Goal: Find specific page/section: Find specific page/section

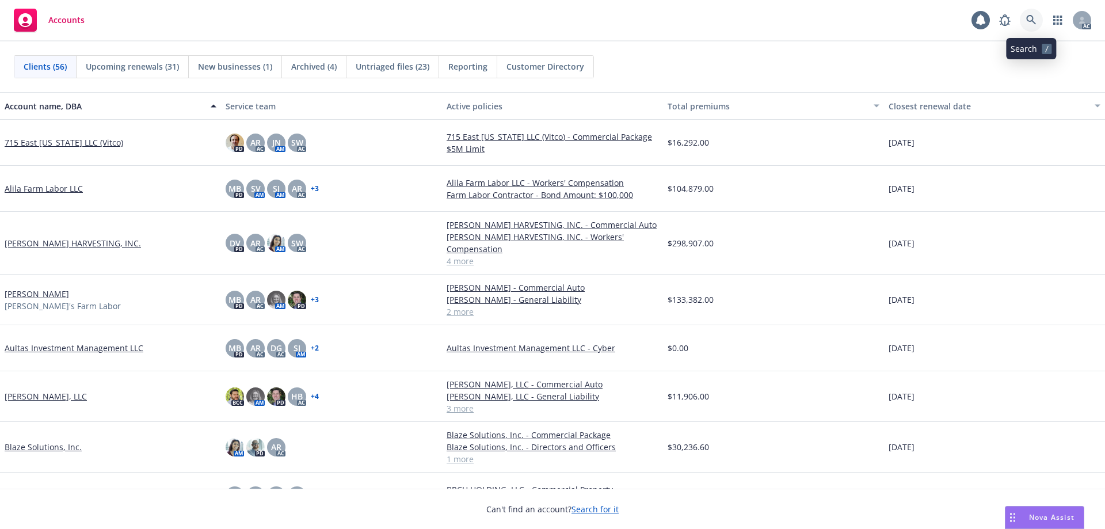
click at [1028, 16] on icon at bounding box center [1031, 20] width 10 height 10
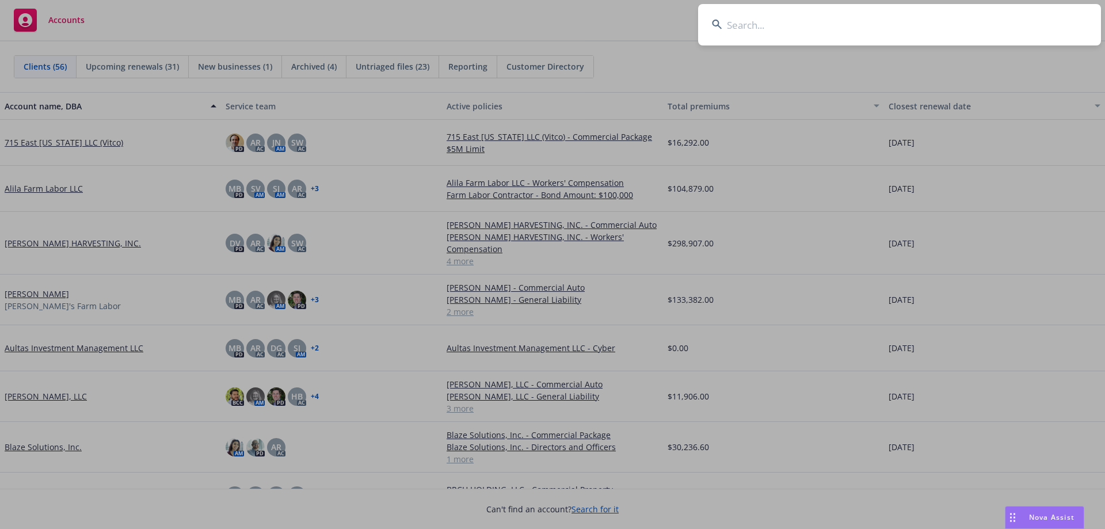
click at [926, 19] on input at bounding box center [899, 24] width 403 height 41
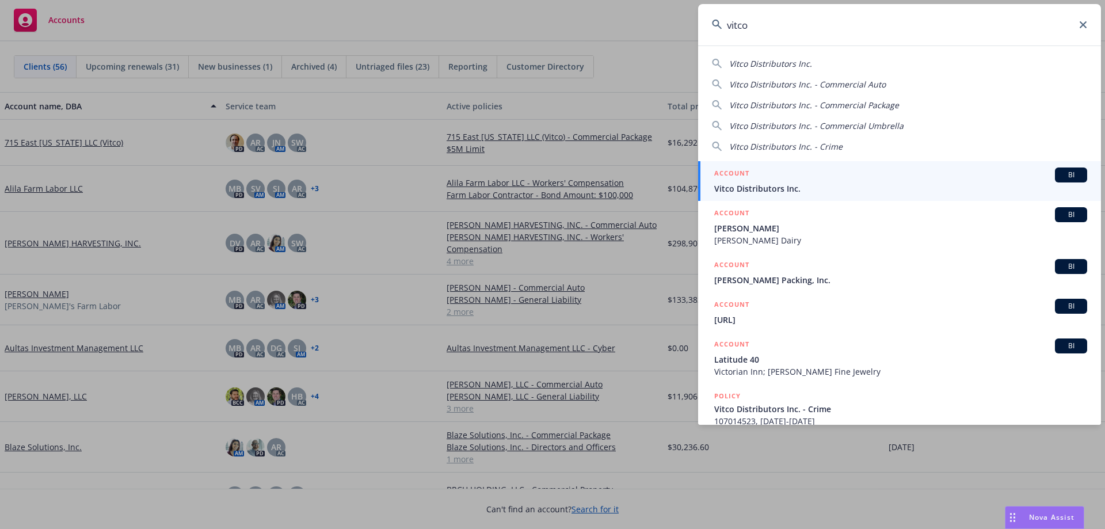
type input "vitco"
click at [776, 172] on div "ACCOUNT BI" at bounding box center [900, 174] width 373 height 15
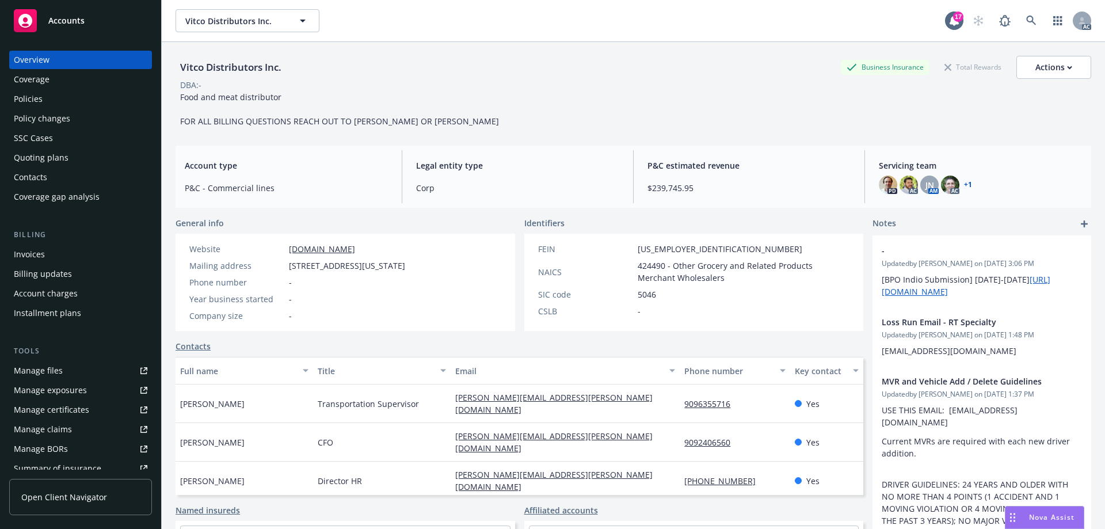
click at [38, 98] on div "Policies" at bounding box center [28, 99] width 29 height 18
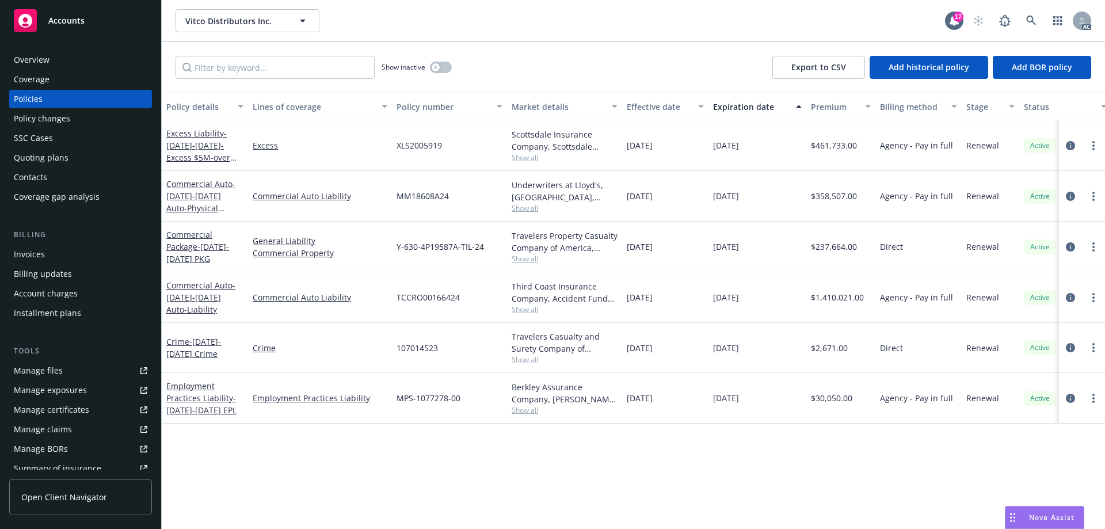
click at [45, 367] on div "Manage files" at bounding box center [38, 370] width 49 height 18
click at [521, 157] on span "Show all" at bounding box center [565, 158] width 106 height 10
click at [520, 155] on span "Show all" at bounding box center [565, 158] width 106 height 10
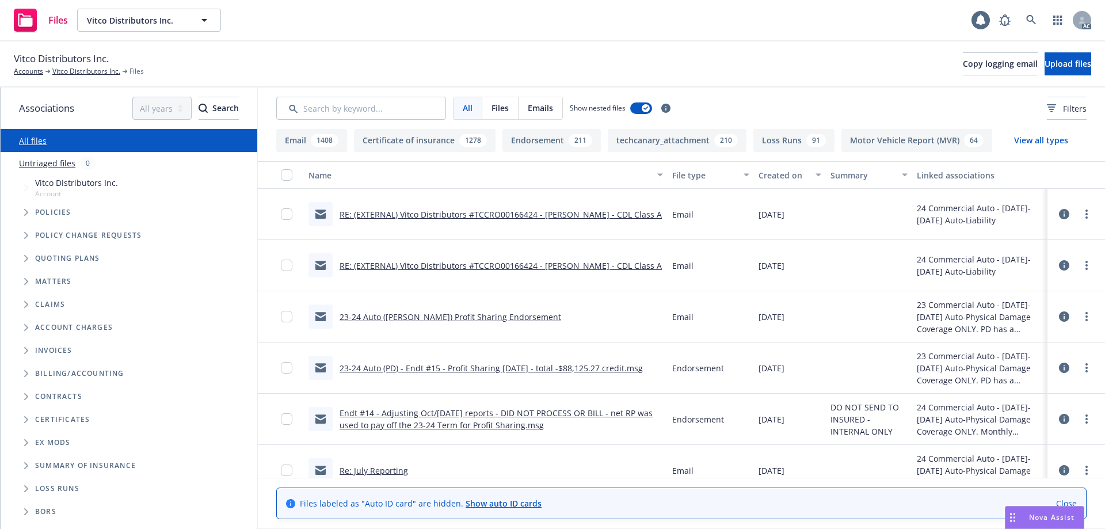
click at [366, 109] on input "Search by keyword..." at bounding box center [361, 108] width 170 height 23
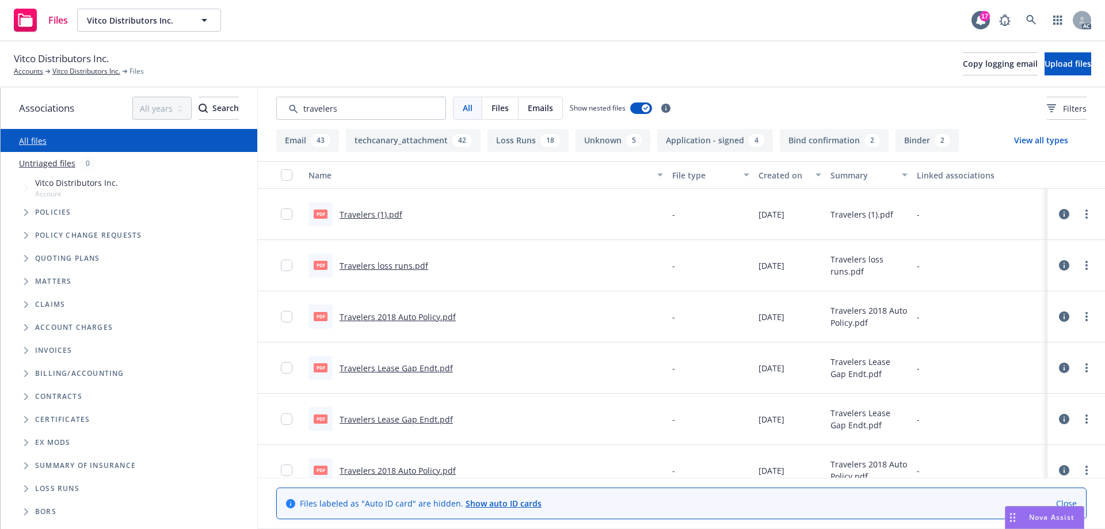
type input "travelers"
click at [764, 172] on div "Created on" at bounding box center [784, 175] width 50 height 12
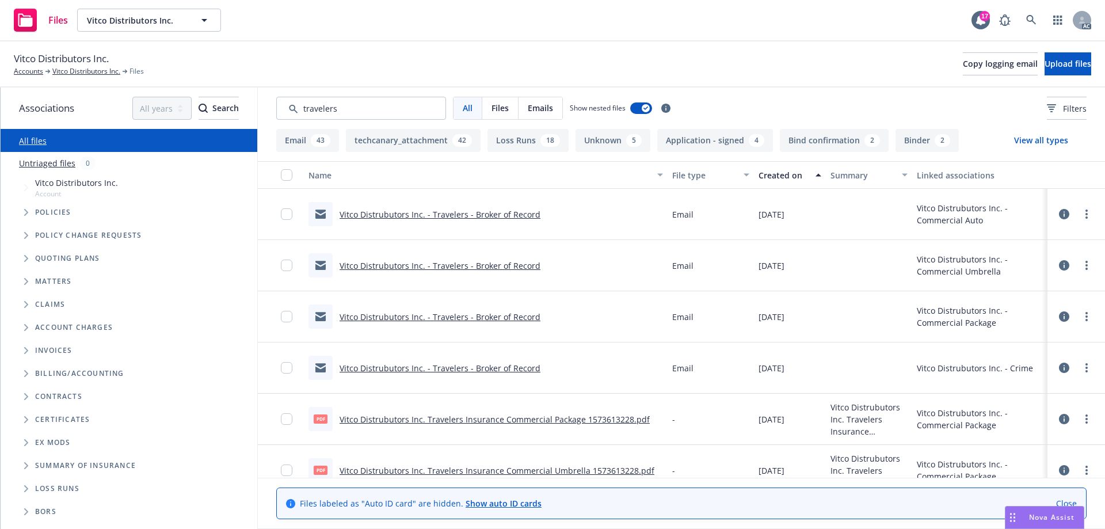
click at [764, 171] on div "Created on" at bounding box center [784, 175] width 50 height 12
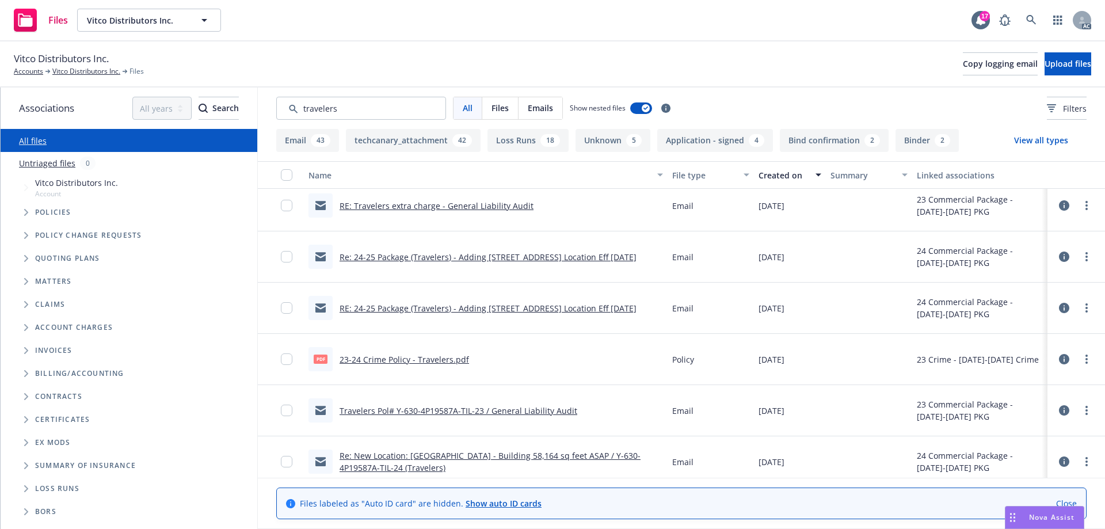
scroll to position [518, 0]
